Goal: Transaction & Acquisition: Book appointment/travel/reservation

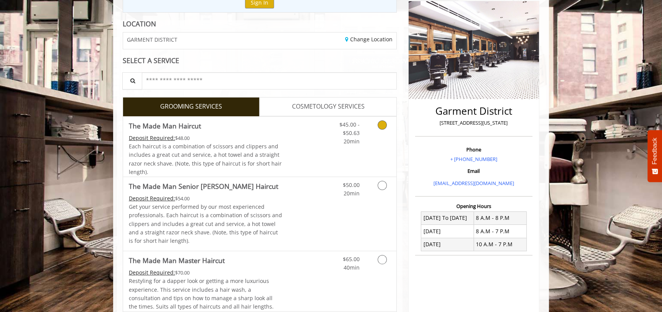
scroll to position [139, 0]
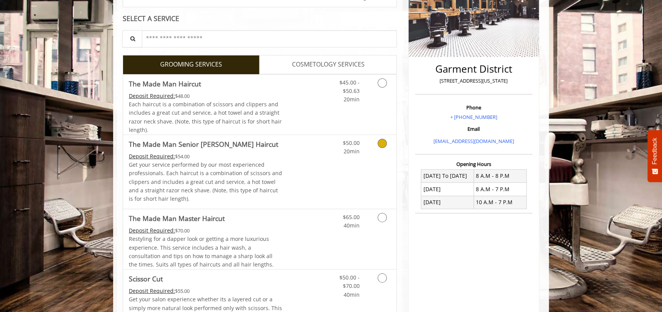
click at [384, 148] on link "Grooming services" at bounding box center [380, 145] width 19 height 21
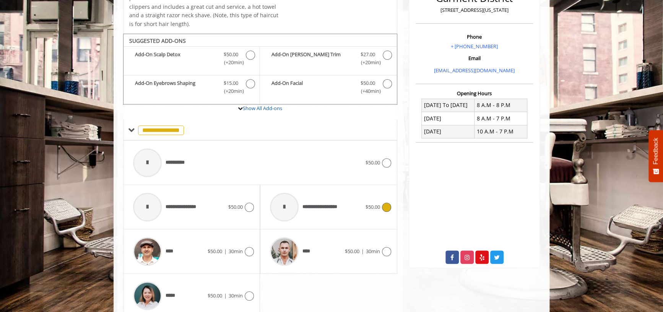
scroll to position [241, 0]
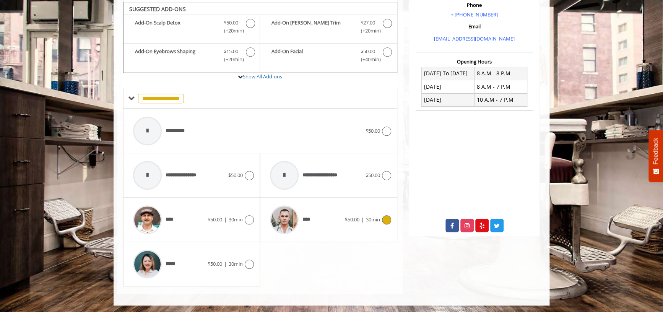
click at [340, 222] on div "****" at bounding box center [305, 219] width 78 height 36
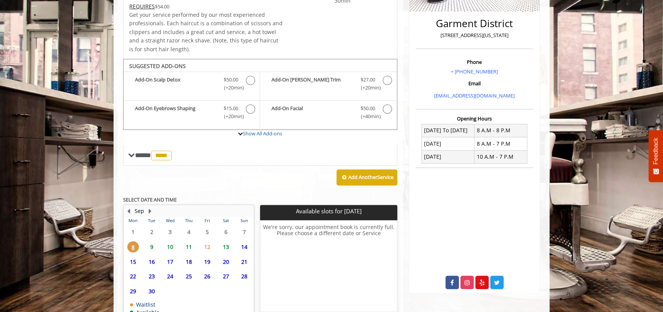
scroll to position [233, 0]
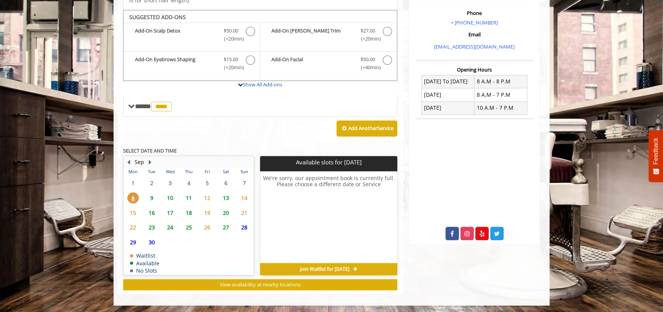
click at [189, 197] on span "11" at bounding box center [188, 197] width 11 height 11
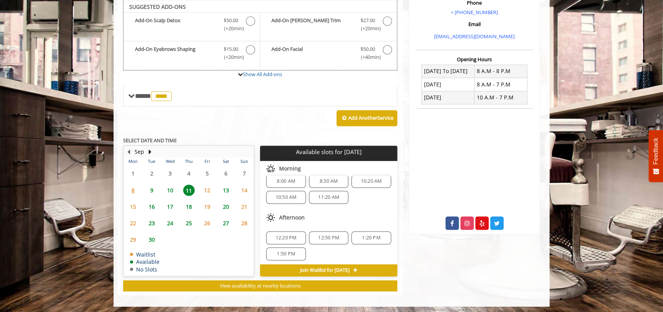
scroll to position [10, 0]
click at [290, 250] on span "1:50 PM" at bounding box center [286, 252] width 18 height 6
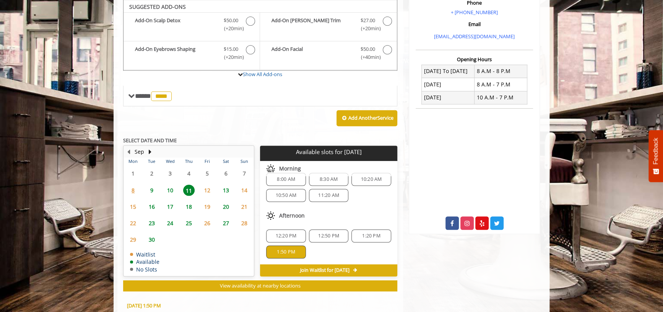
scroll to position [382, 0]
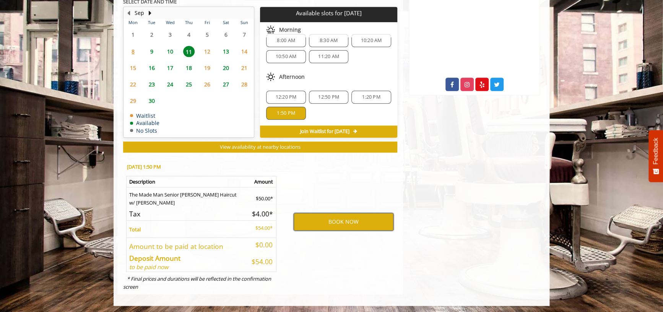
click at [355, 217] on button "BOOK NOW" at bounding box center [344, 222] width 100 height 18
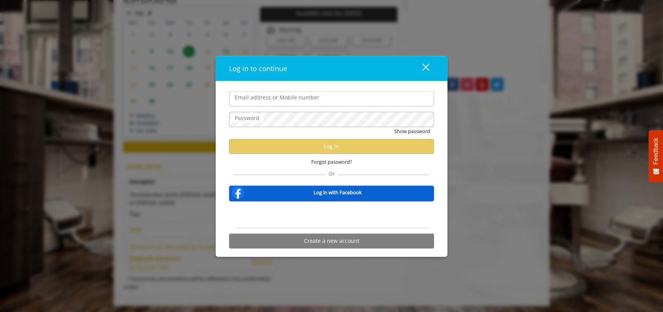
click at [427, 67] on div "close" at bounding box center [420, 68] width 15 height 11
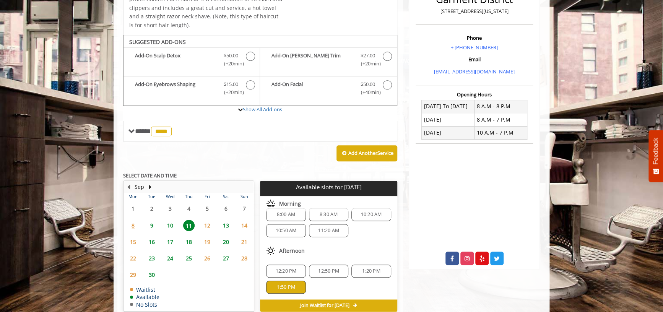
scroll to position [278, 0]
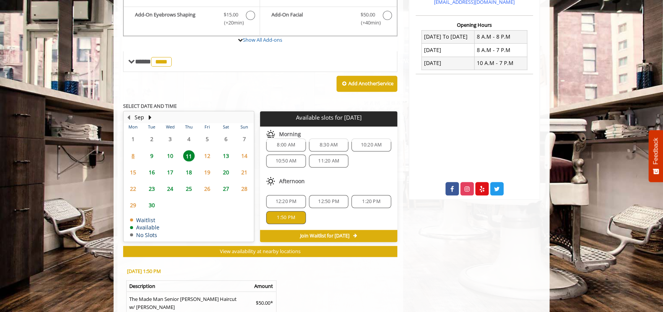
click at [170, 154] on span "10" at bounding box center [169, 155] width 11 height 11
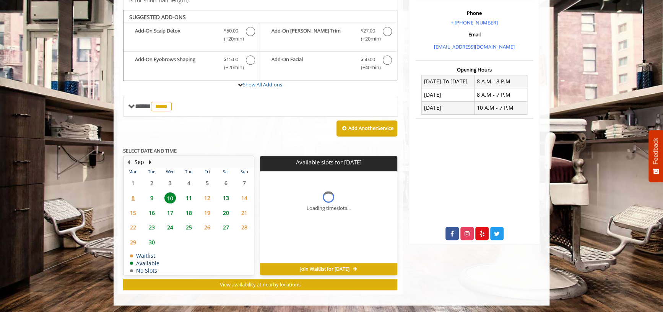
scroll to position [238, 0]
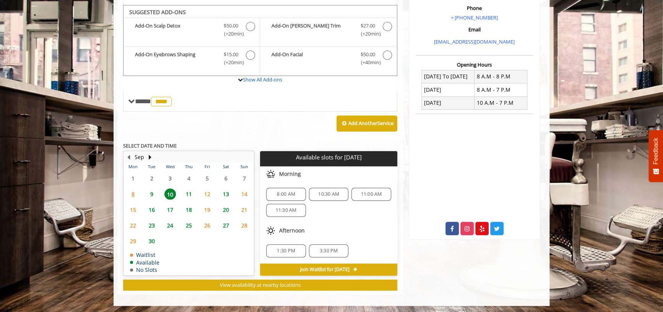
click at [295, 249] on span "1:30 PM" at bounding box center [285, 251] width 32 height 6
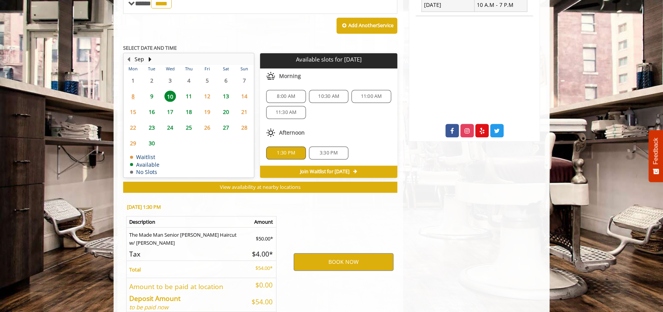
scroll to position [376, 0]
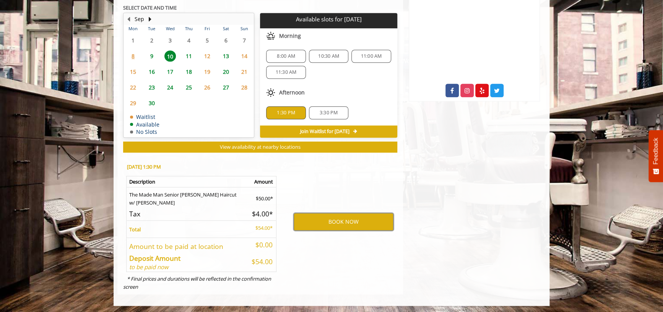
drag, startPoint x: 355, startPoint y: 217, endPoint x: 281, endPoint y: 289, distance: 103.0
click at [285, 289] on div "[DATE] 1:30 PM Description Amount The Made Man Senior [PERSON_NAME] Haircut w/ …" at bounding box center [260, 225] width 286 height 138
click at [331, 217] on button "BOOK NOW" at bounding box center [344, 222] width 100 height 18
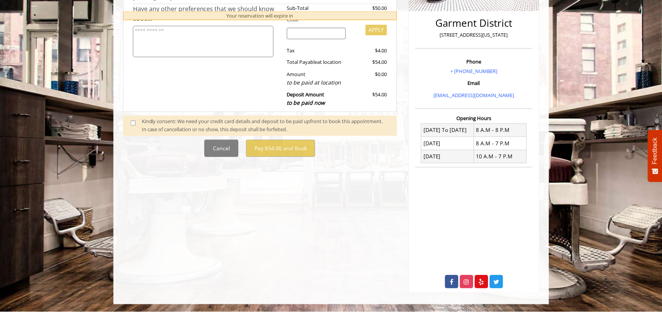
scroll to position [0, 0]
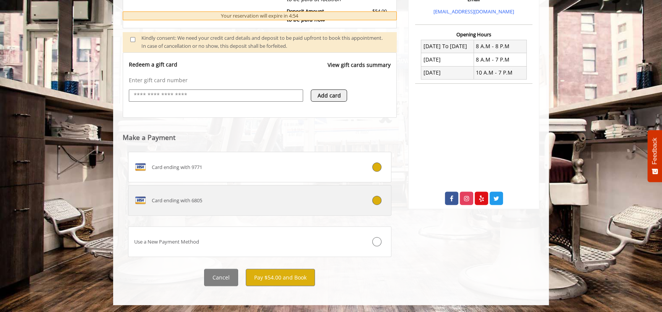
click at [222, 194] on div "Card ending with 6805" at bounding box center [237, 200] width 219 height 12
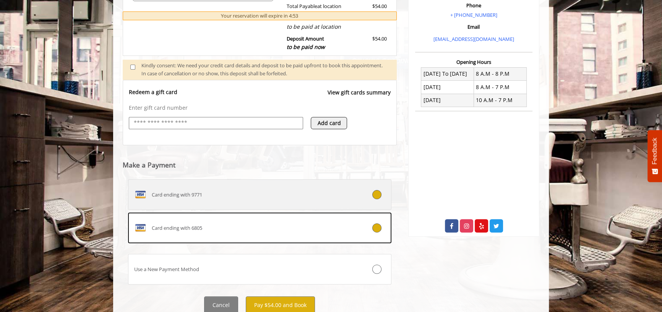
scroll to position [268, 0]
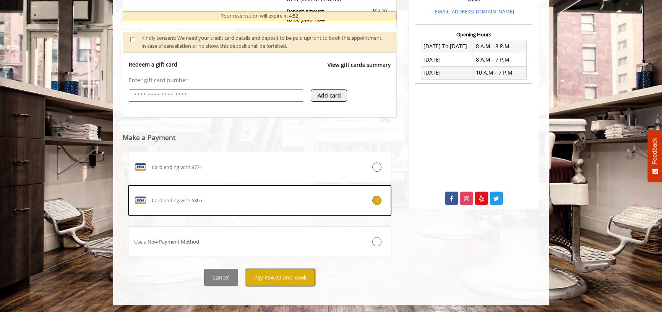
click at [297, 277] on button "Pay $54.00 and Book" at bounding box center [280, 277] width 69 height 17
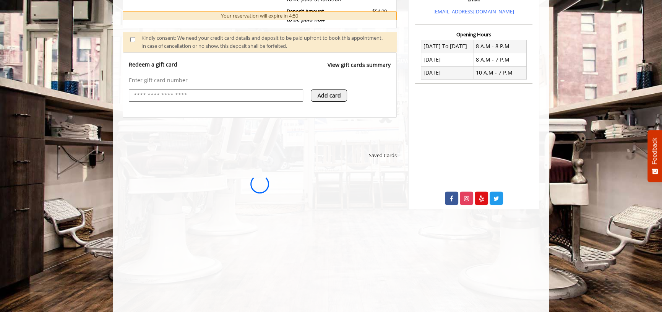
scroll to position [0, 0]
